Goal: Task Accomplishment & Management: Manage account settings

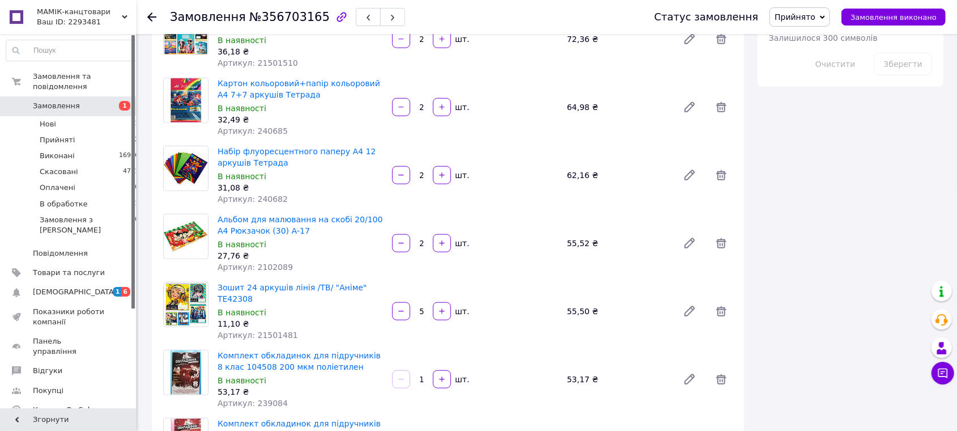
scroll to position [707, 0]
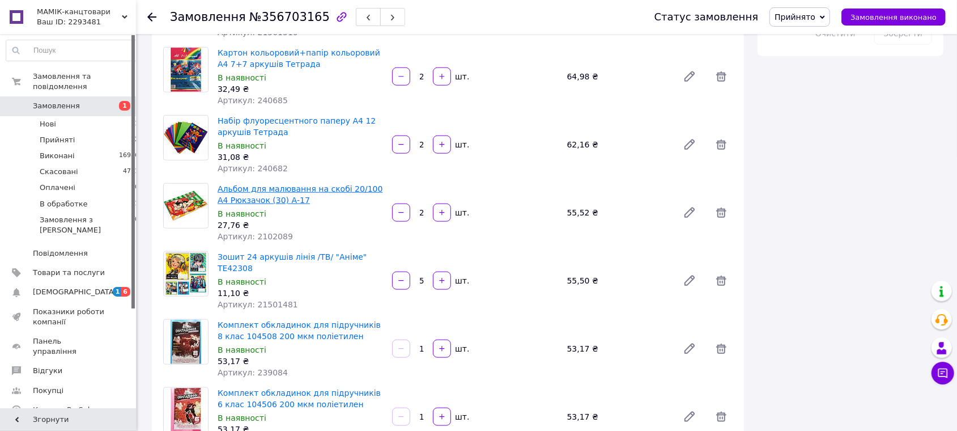
click at [284, 184] on link "Альбом для малювання на скобі 20/100 А4 Рюкзачок (30) А-17" at bounding box center [301, 194] width 166 height 20
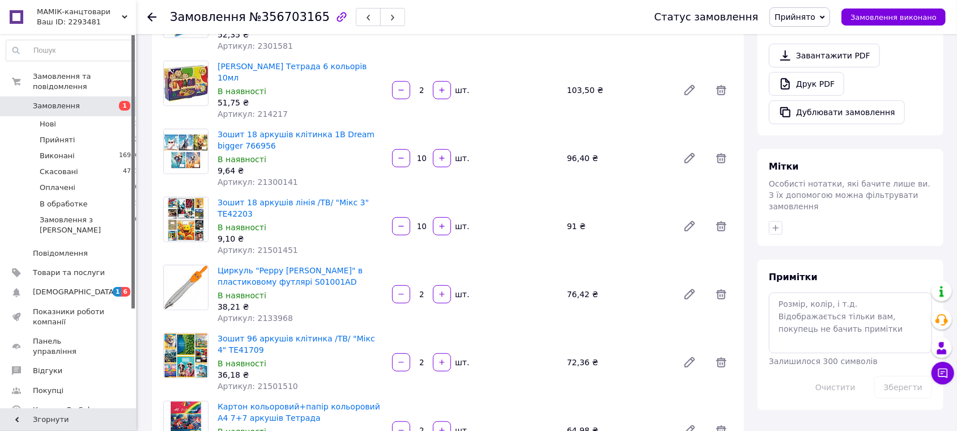
scroll to position [648, 0]
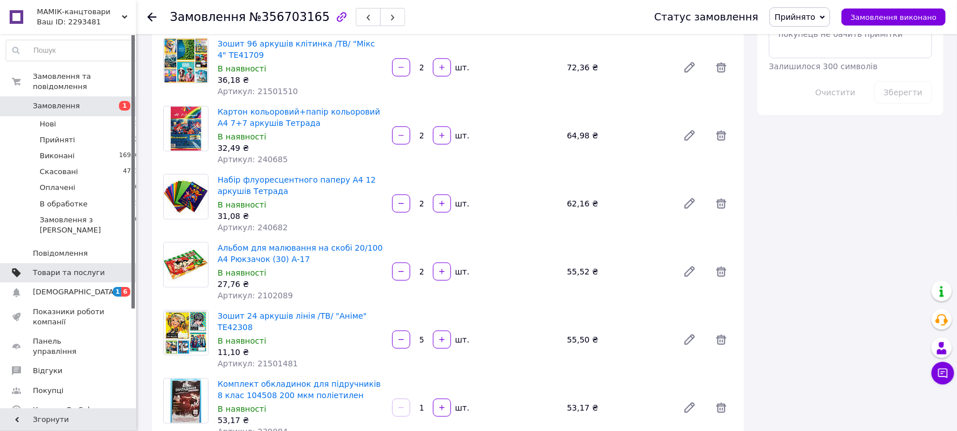
click at [73, 268] on span "Товари та послуги" at bounding box center [69, 273] width 72 height 10
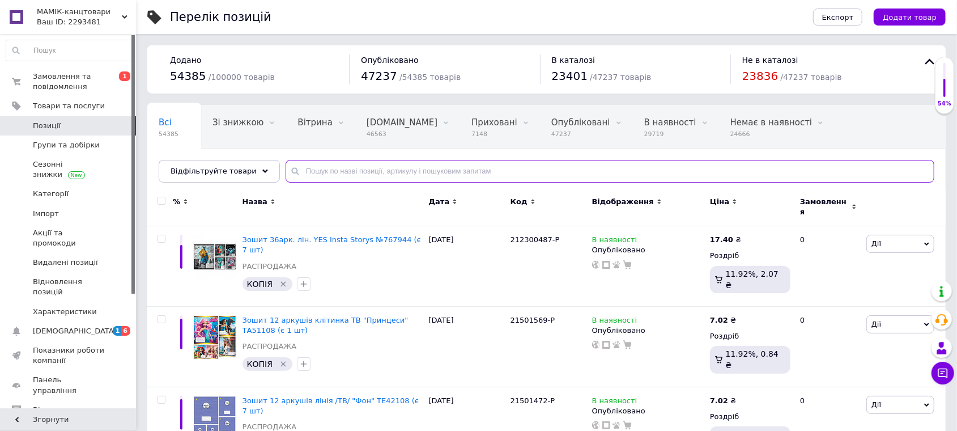
click at [325, 160] on input "text" at bounding box center [610, 171] width 649 height 23
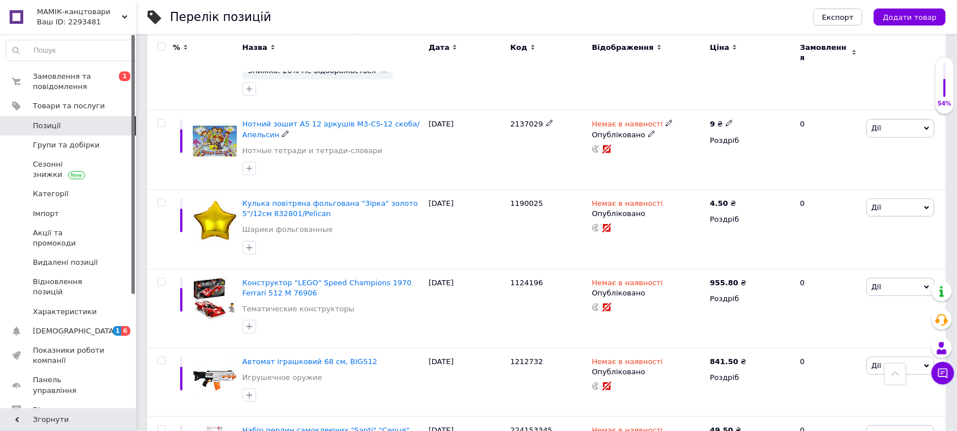
scroll to position [707, 0]
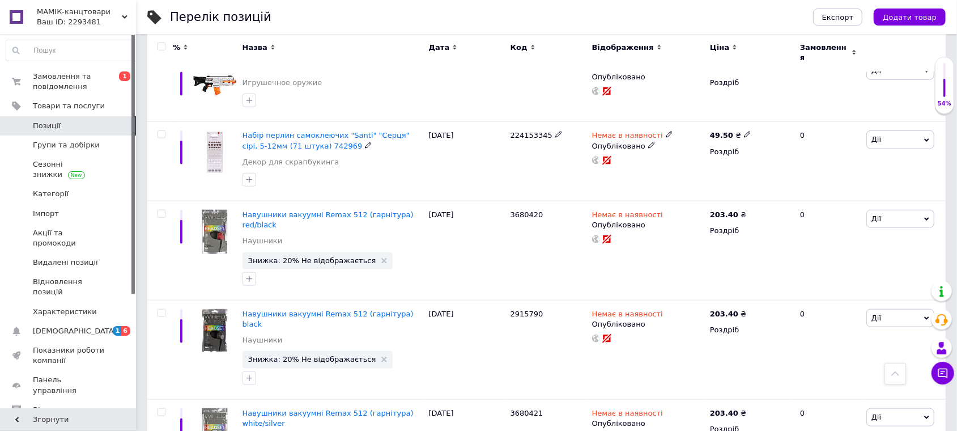
type input "51200"
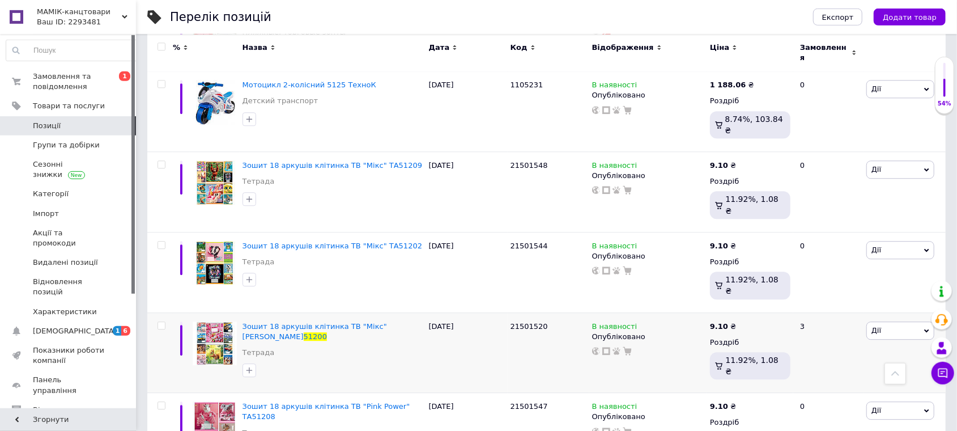
scroll to position [4875, 0]
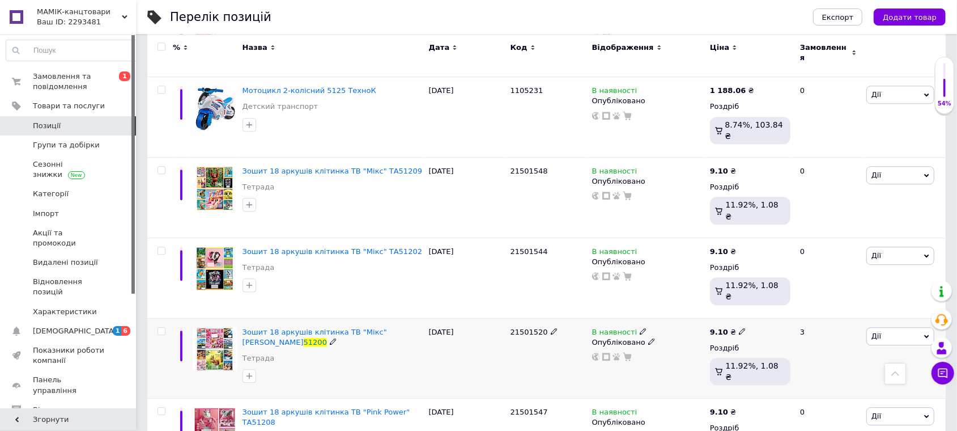
click at [890, 327] on span "Дії" at bounding box center [901, 336] width 68 height 18
click at [829, 381] on li "Копіювати" at bounding box center [859, 389] width 150 height 16
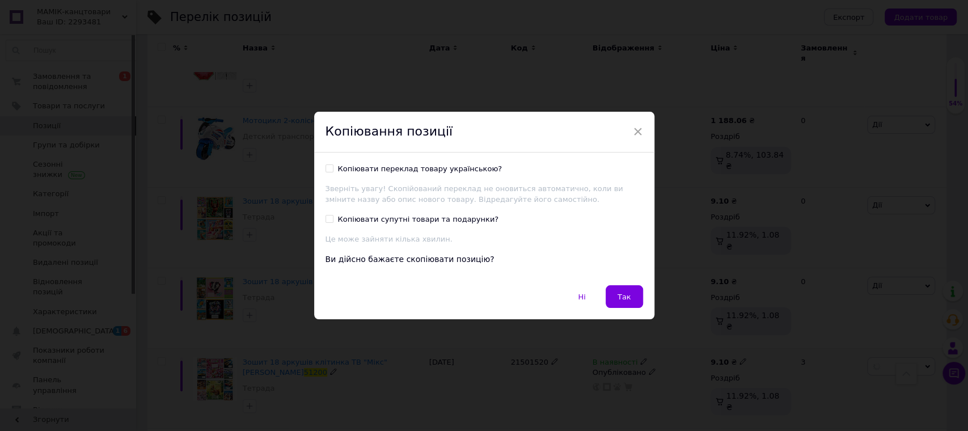
click at [325, 167] on input "Копіювати переклад товару українською?" at bounding box center [328, 167] width 7 height 7
checkbox input "true"
click at [626, 292] on button "Так" at bounding box center [623, 296] width 37 height 23
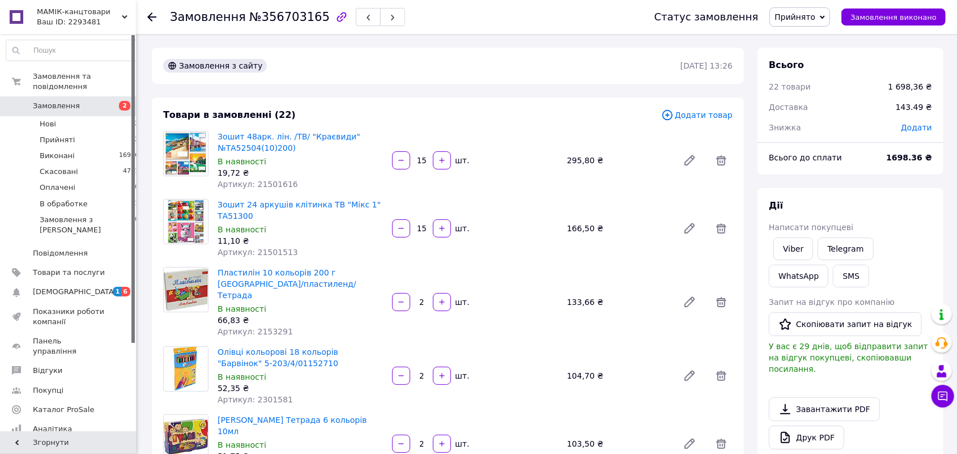
scroll to position [478, 0]
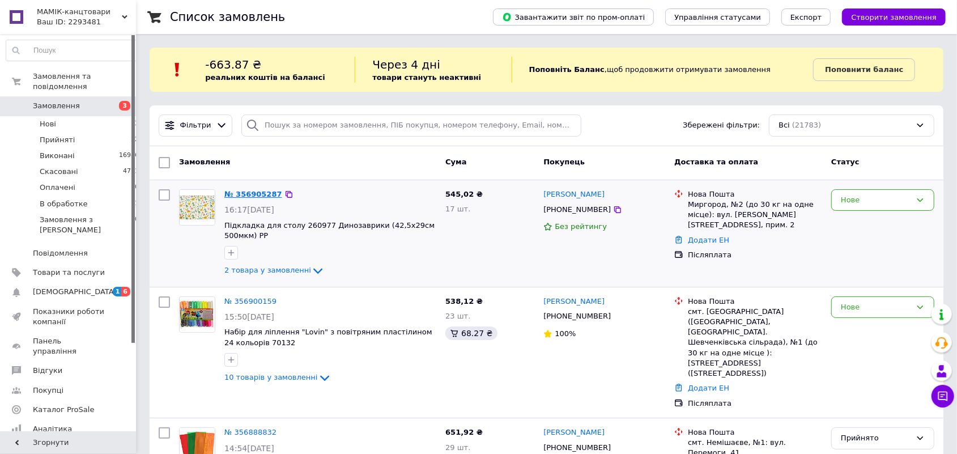
click at [247, 196] on link "№ 356905287" at bounding box center [253, 194] width 58 height 9
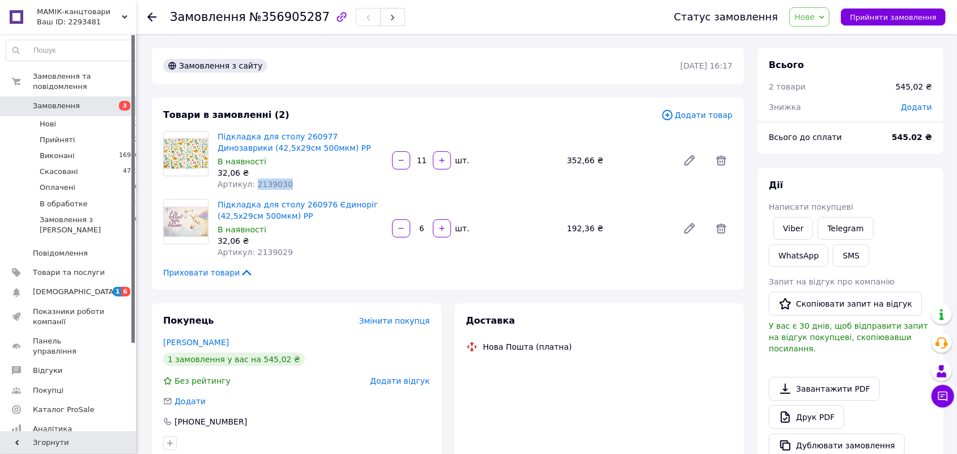
drag, startPoint x: 252, startPoint y: 184, endPoint x: 296, endPoint y: 184, distance: 44.2
click at [296, 184] on div "Артикул: 2139030" at bounding box center [301, 184] width 166 height 11
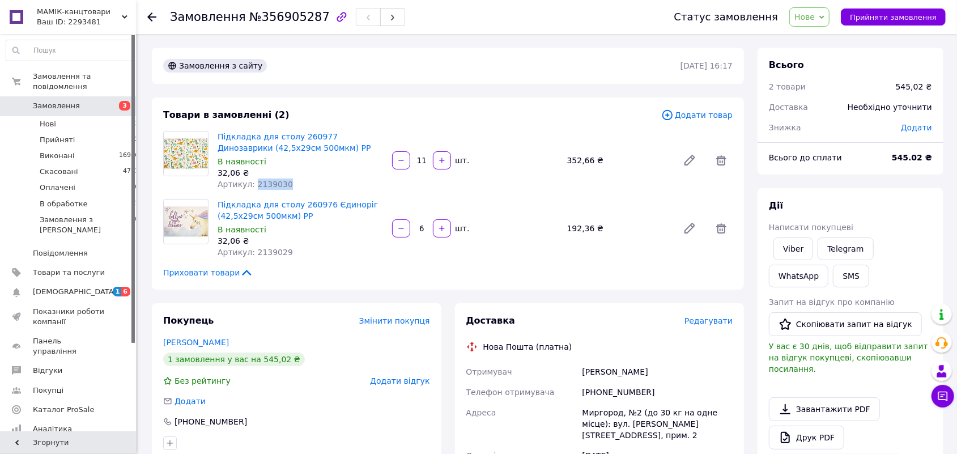
copy span "2139030"
drag, startPoint x: 251, startPoint y: 254, endPoint x: 298, endPoint y: 253, distance: 47.1
click at [298, 253] on div "Артикул: 2139029" at bounding box center [301, 252] width 166 height 11
copy span "2139029"
click at [555, 122] on div "Товари в замовленні (2)" at bounding box center [412, 115] width 498 height 13
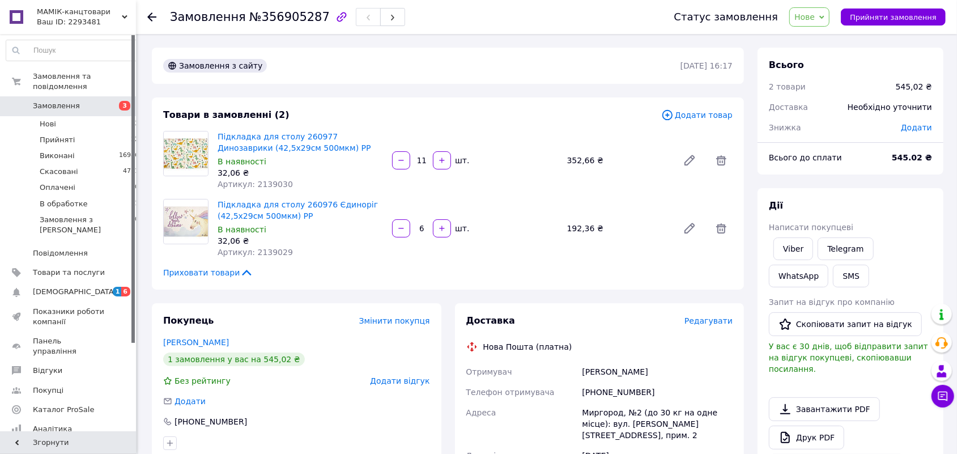
click at [555, 122] on div "Товари в замовленні (2)" at bounding box center [412, 115] width 498 height 13
click at [450, 161] on button "button" at bounding box center [442, 160] width 18 height 18
type input "12"
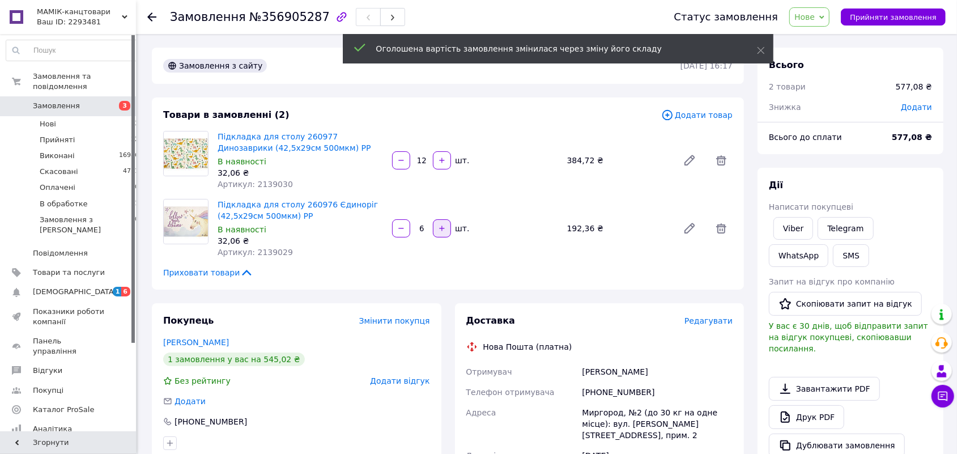
click at [447, 224] on button "button" at bounding box center [442, 228] width 18 height 18
type input "7"
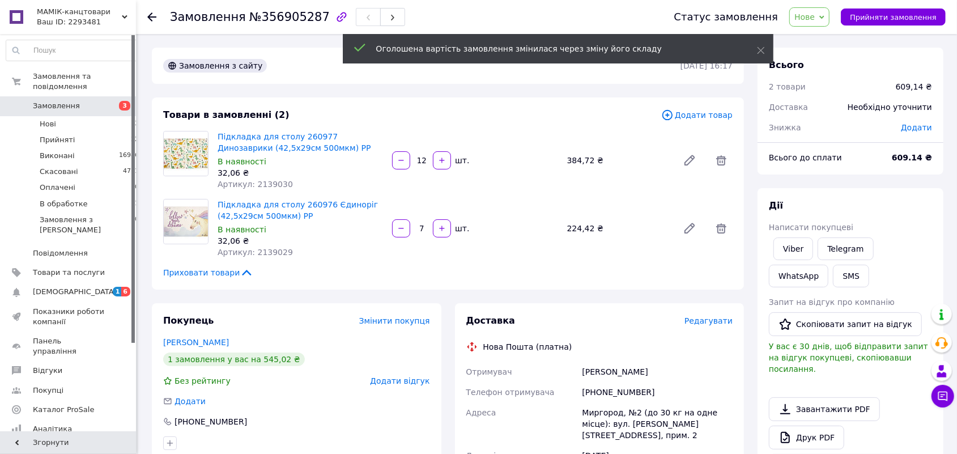
click at [519, 162] on div "12   шт." at bounding box center [475, 160] width 168 height 18
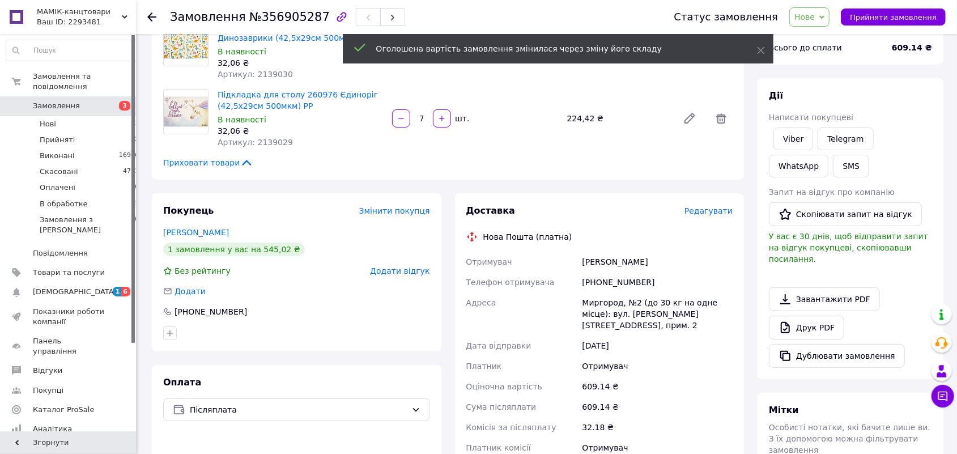
scroll to position [118, 0]
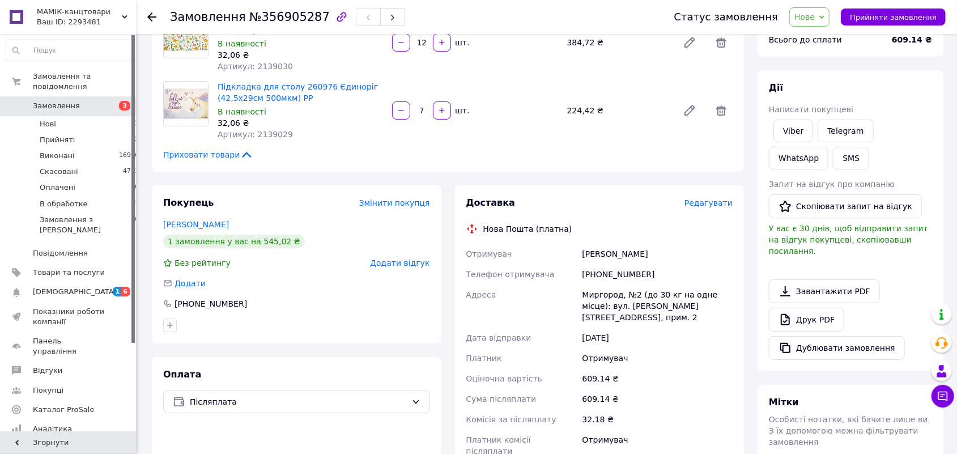
click at [599, 196] on div "Доставка Редагувати Нова Пошта (платна) Отримувач Полив'яна Марина Телефон отри…" at bounding box center [600, 383] width 290 height 397
click at [626, 148] on div "Товари в замовленні (2) Додати товар Підкладка для столу 260977 Динозаврики (42…" at bounding box center [448, 76] width 592 height 192
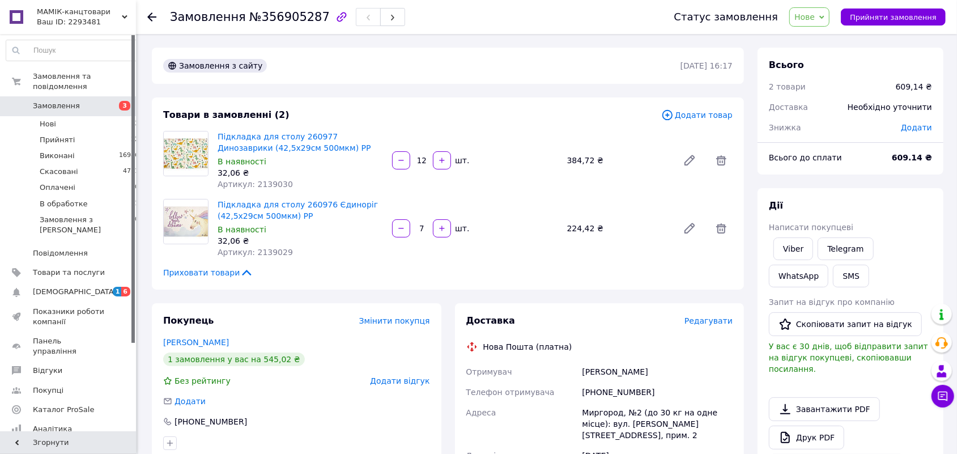
drag, startPoint x: 841, startPoint y: 18, endPoint x: 833, endPoint y: 23, distance: 9.0
click at [838, 20] on div "Статус замовлення Нове Прийнято Виконано Скасовано Оплачено В обработке Прийнят…" at bounding box center [804, 16] width 283 height 19
click at [826, 23] on span "Нове" at bounding box center [810, 16] width 40 height 19
click at [828, 43] on li "Прийнято" at bounding box center [820, 39] width 60 height 17
